Goal: Information Seeking & Learning: Learn about a topic

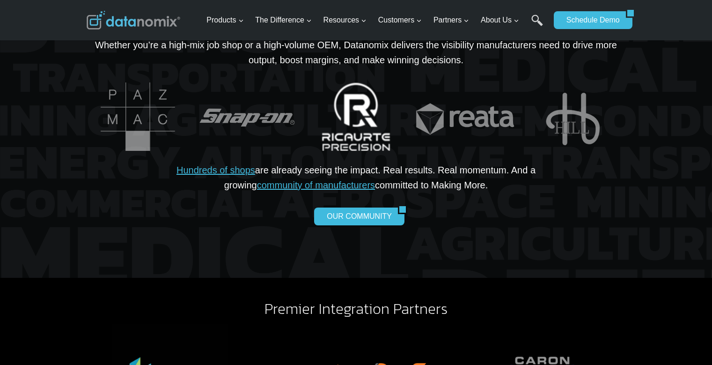
scroll to position [1919, 0]
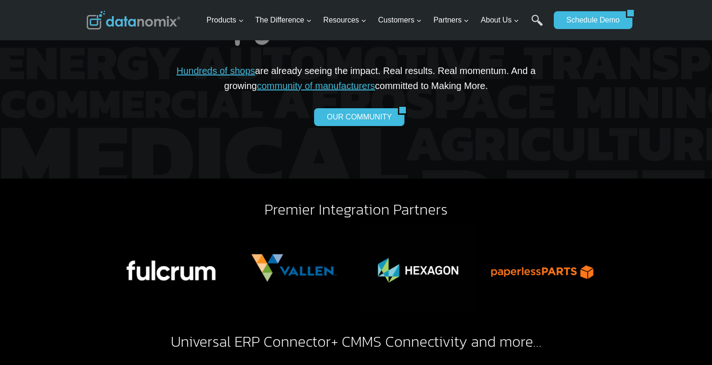
click at [418, 158] on div "Built for Any Shop. Proven in Every Industry. Whether you’re a high-mix job sho…" at bounding box center [356, 31] width 562 height 296
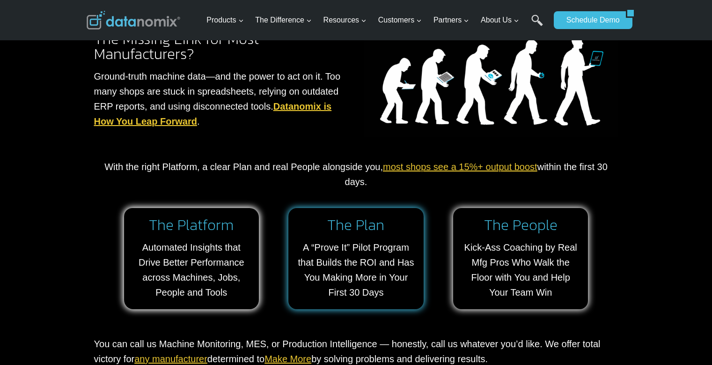
scroll to position [749, 0]
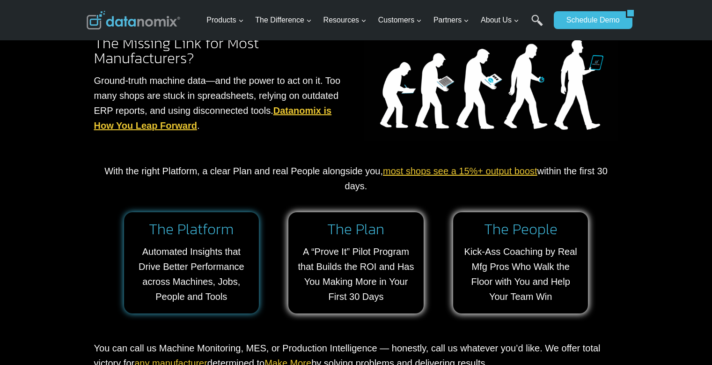
click at [183, 257] on link at bounding box center [191, 262] width 135 height 101
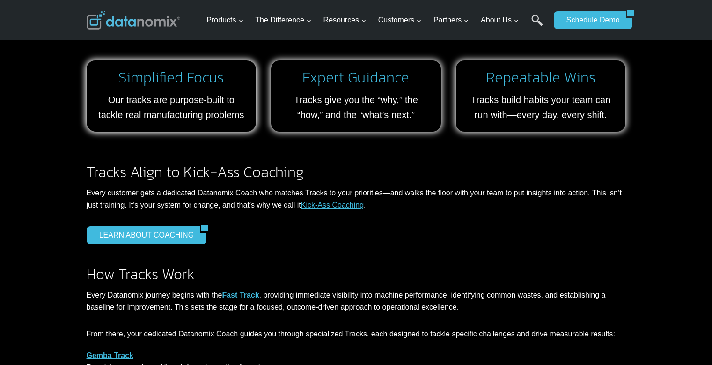
scroll to position [328, 0]
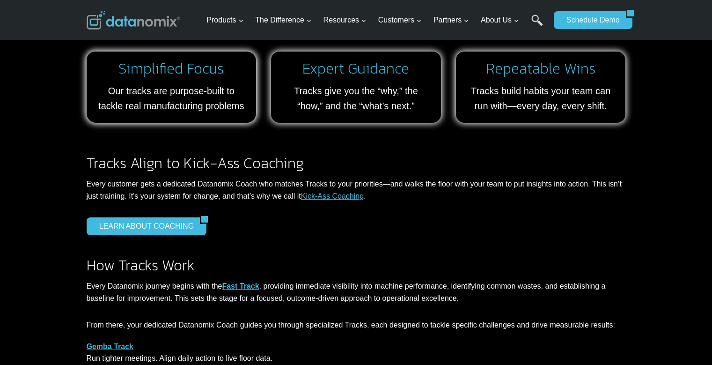
click at [383, 228] on div "LEARN ABOUT COACHING" at bounding box center [356, 226] width 539 height 18
